Goal: Check status

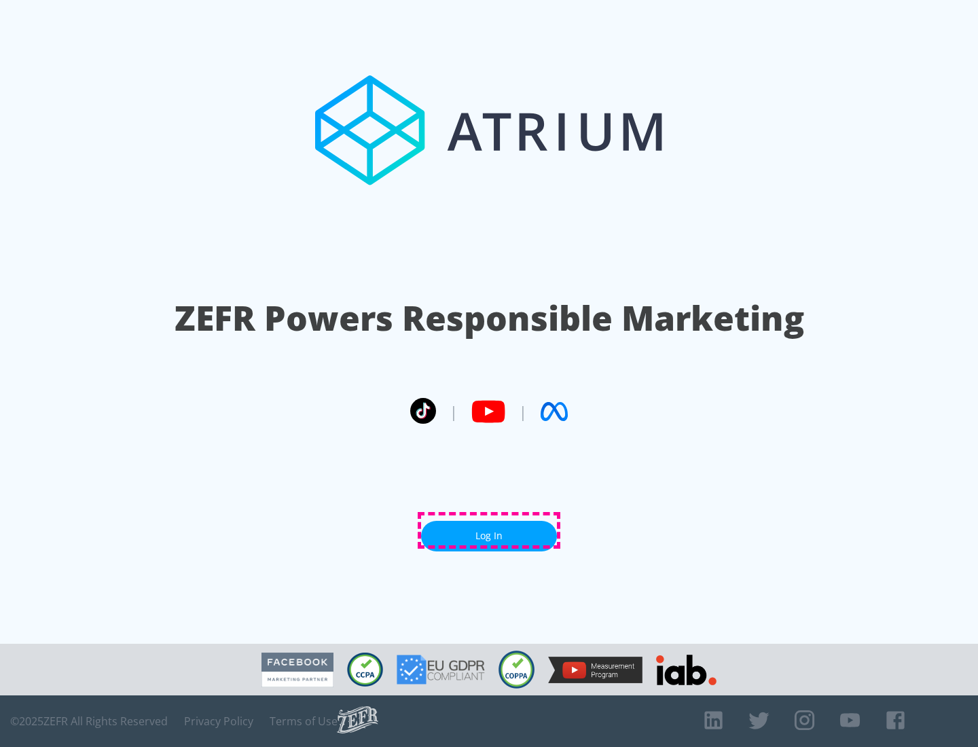
click at [489, 530] on link "Log In" at bounding box center [489, 536] width 136 height 31
